Goal: Navigation & Orientation: Find specific page/section

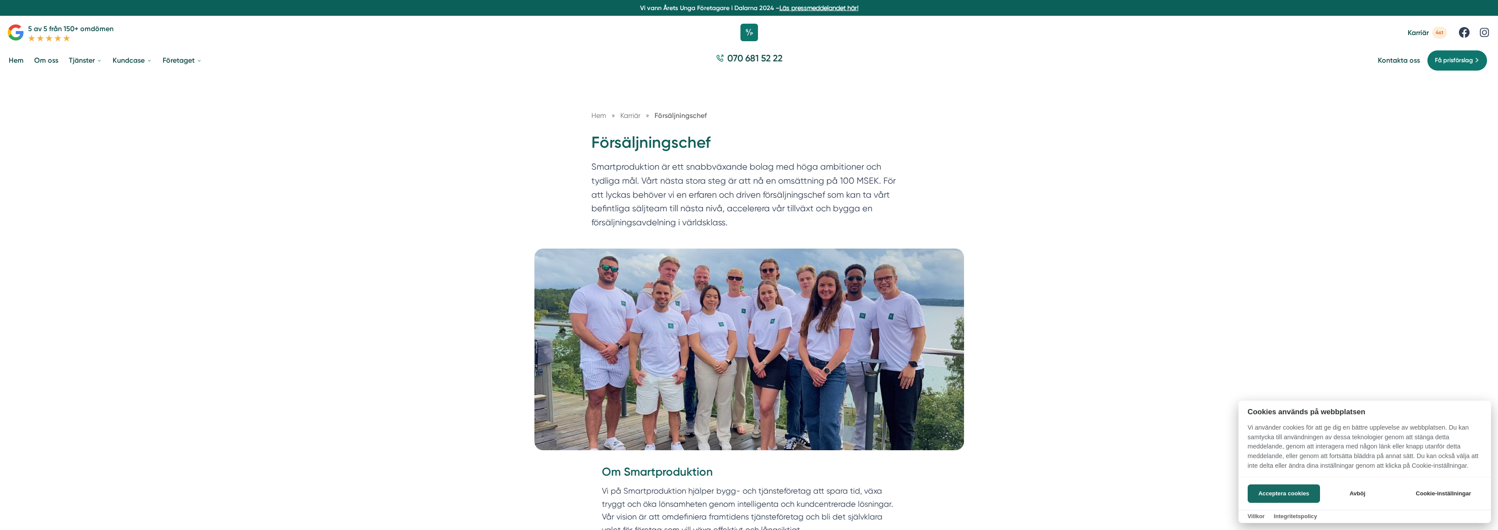
click at [14, 62] on div at bounding box center [749, 265] width 1498 height 530
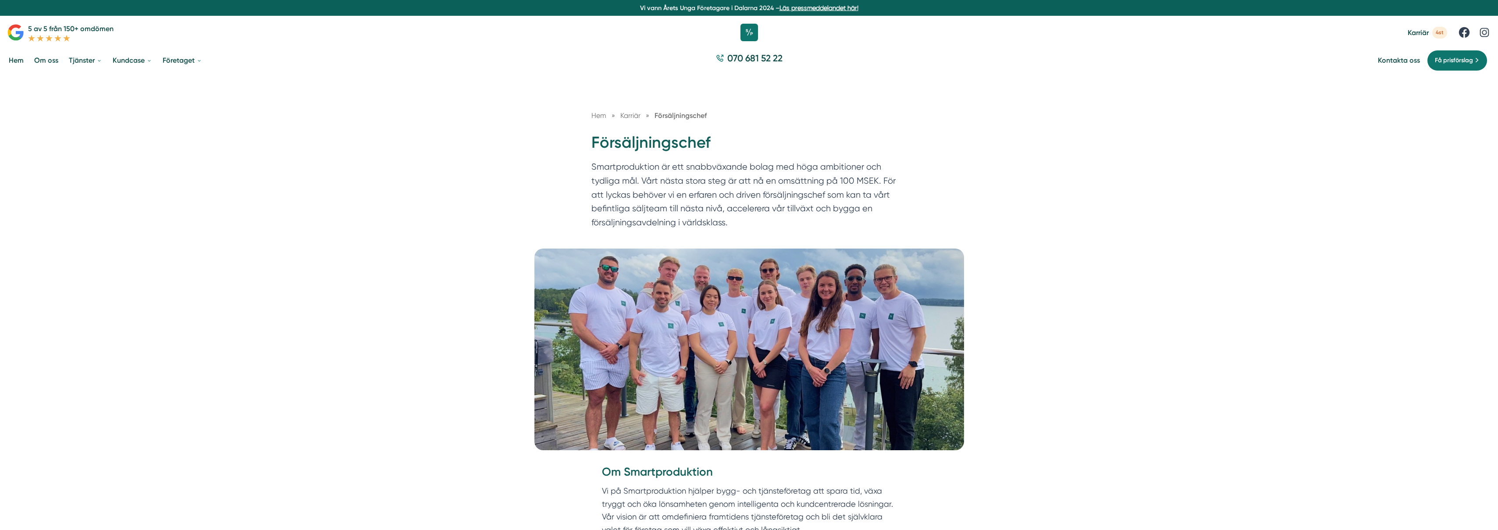
click at [18, 62] on link "Hem" at bounding box center [16, 60] width 18 height 22
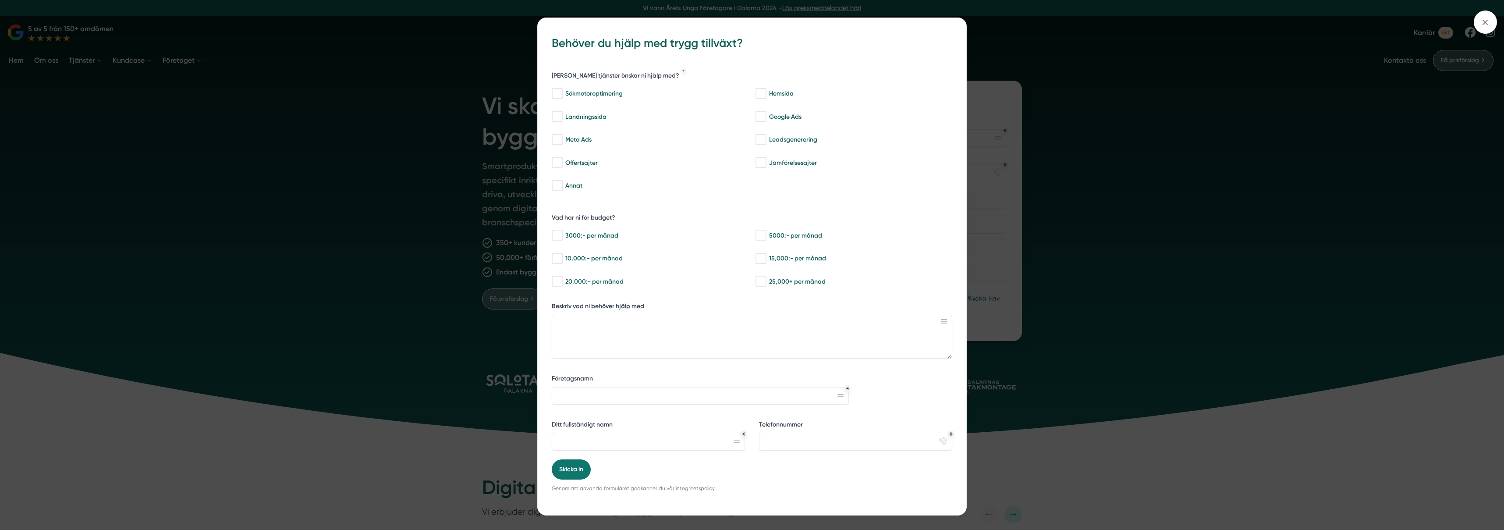
click at [379, 210] on div "bbc9b822-b2c6-488a-ab3e-9a2d59e49c7c Behöver du hjälp med trygg tillväxt? Vilka…" at bounding box center [752, 265] width 1504 height 530
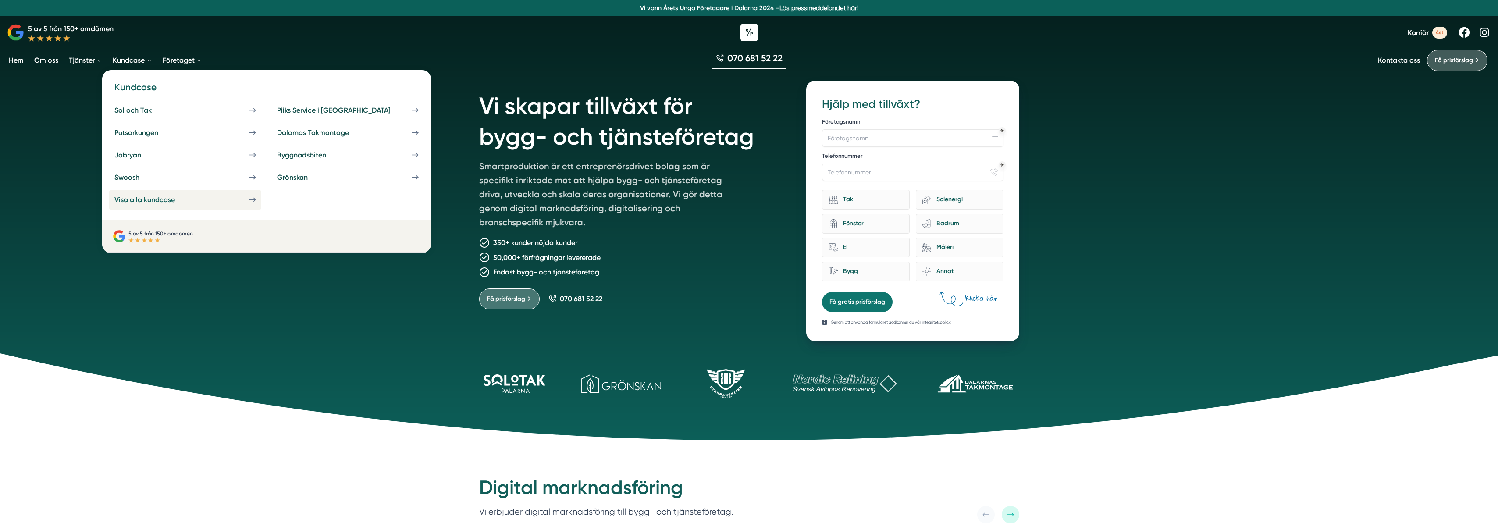
click at [156, 192] on link "Visa alla kundcase" at bounding box center [185, 199] width 152 height 19
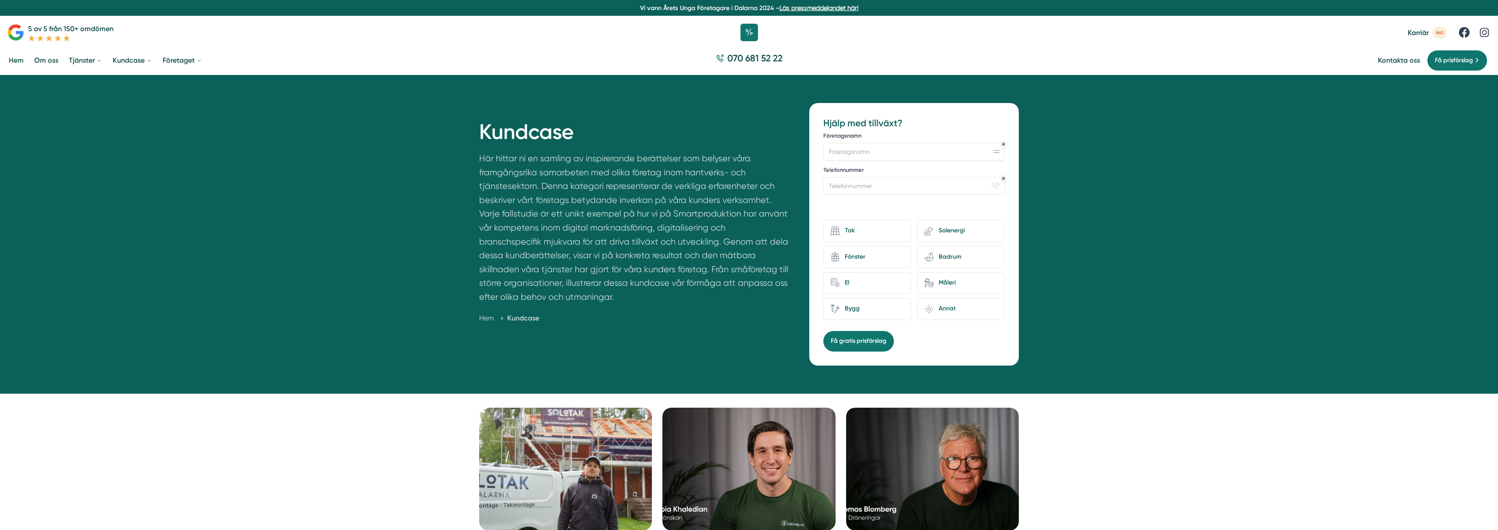
click at [48, 60] on link "Om oss" at bounding box center [46, 60] width 28 height 22
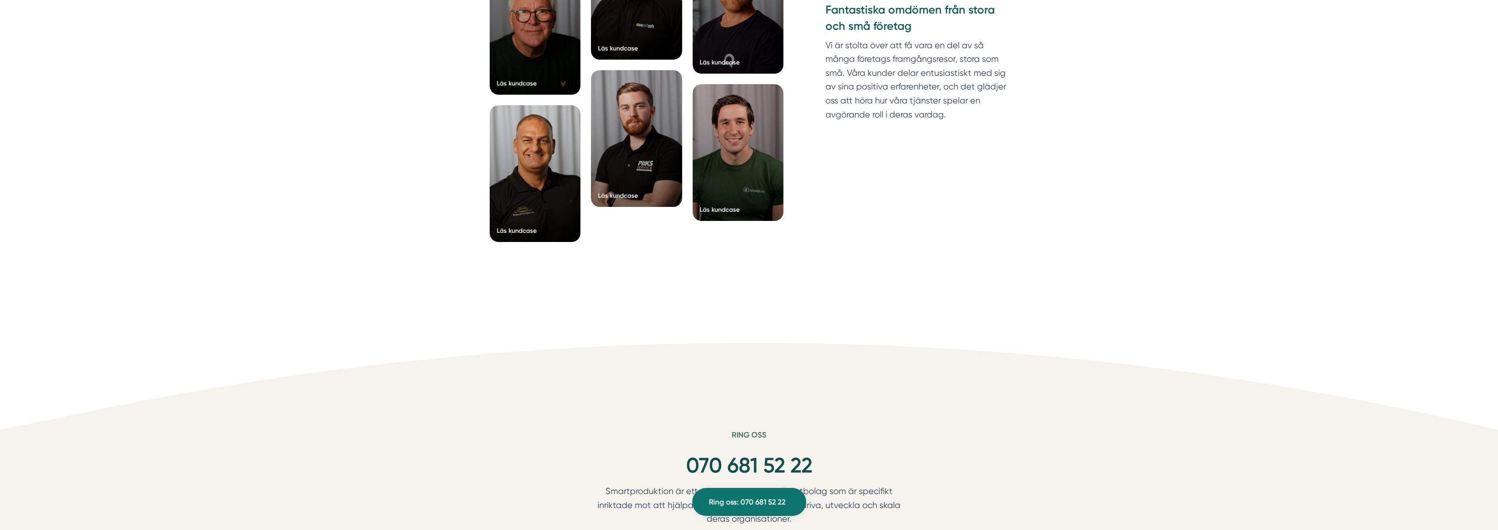
scroll to position [2334, 0]
